Goal: Task Accomplishment & Management: Manage account settings

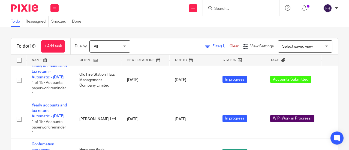
scroll to position [87, 0]
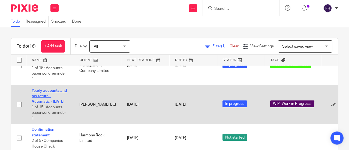
click at [46, 100] on link "Yearly accounts and tax return - Automatic - [DATE]" at bounding box center [49, 96] width 35 height 15
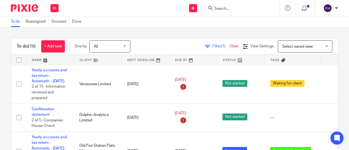
scroll to position [1, 0]
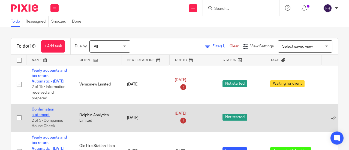
click at [42, 115] on link "Confirmation statement" at bounding box center [43, 112] width 23 height 9
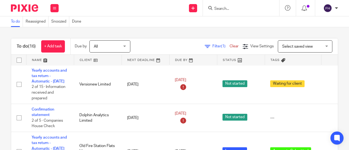
click at [129, 8] on div "Send new email Create task Add client Get Support Contact via email Check our d…" at bounding box center [206, 8] width 285 height 16
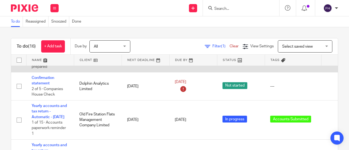
scroll to position [0, 0]
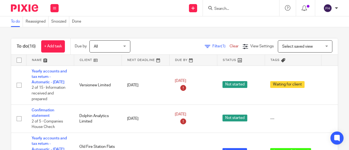
click at [167, 21] on div "To do Reassigned Snoozed Done" at bounding box center [174, 21] width 349 height 11
click at [178, 22] on div "To do Reassigned Snoozed Done" at bounding box center [174, 21] width 349 height 11
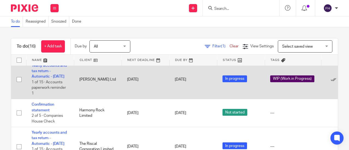
scroll to position [114, 0]
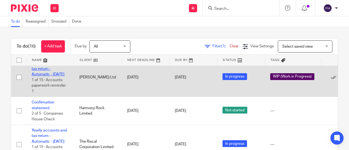
click at [55, 74] on link "Yearly accounts and tax return - Automatic - [DATE]" at bounding box center [49, 69] width 35 height 15
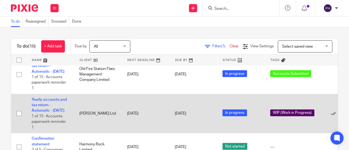
scroll to position [0, 0]
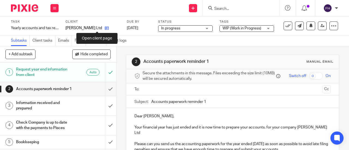
click at [105, 28] on icon at bounding box center [107, 28] width 4 height 4
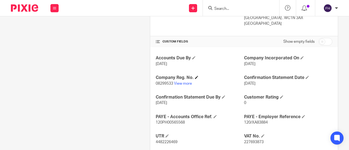
scroll to position [212, 0]
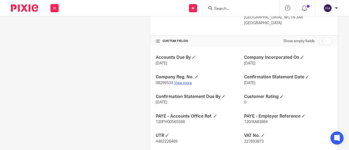
click at [182, 81] on link "View more" at bounding box center [183, 83] width 18 height 4
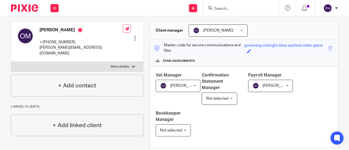
scroll to position [0, 0]
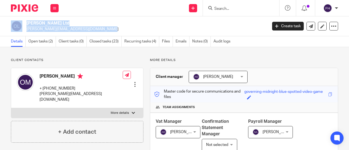
drag, startPoint x: 69, startPoint y: 31, endPoint x: 21, endPoint y: 30, distance: 47.4
click at [21, 30] on div "Otilia Martin Ltd otilia@otiliamartin.com" at bounding box center [137, 25] width 253 height 11
click at [77, 29] on p "otilia@otiliamartin.com" at bounding box center [144, 28] width 237 height 5
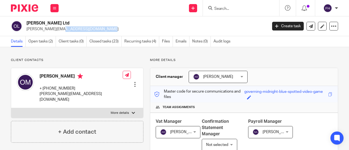
drag, startPoint x: 71, startPoint y: 29, endPoint x: 27, endPoint y: 34, distance: 44.9
click at [27, 34] on div "Otilia Martin Ltd otilia@otiliamartin.com Create task Update from Companies Hou…" at bounding box center [174, 26] width 349 height 20
copy p "otilia@otiliamartin.com"
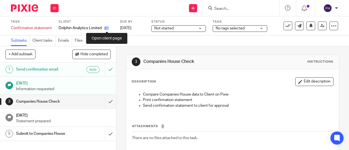
click at [106, 28] on icon at bounding box center [106, 28] width 4 height 4
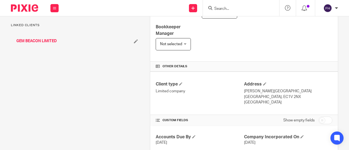
scroll to position [166, 0]
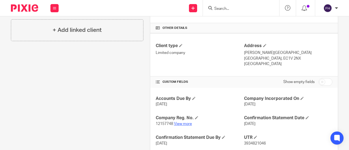
click at [176, 123] on link "View more" at bounding box center [183, 124] width 18 height 4
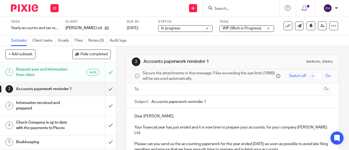
click at [234, 29] on span "WIP (Work in Progress)" at bounding box center [241, 28] width 39 height 4
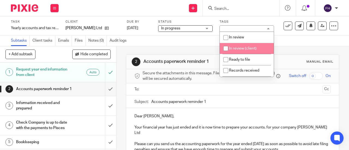
click at [234, 48] on span "In review (client)" at bounding box center [243, 49] width 28 height 4
checkbox input "true"
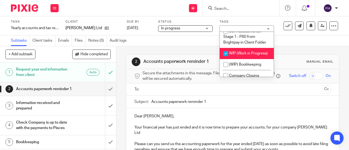
scroll to position [484, 0]
click at [232, 52] on span "WIP (Work in Progress)" at bounding box center [248, 54] width 39 height 4
checkbox input "false"
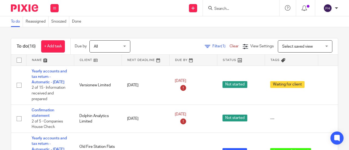
click at [141, 10] on div "Send new email Create task Add client Get Support Contact via email Check our d…" at bounding box center [206, 8] width 285 height 16
click at [304, 24] on div "To do Reassigned Snoozed Done" at bounding box center [174, 21] width 349 height 11
